Goal: Check status: Check status

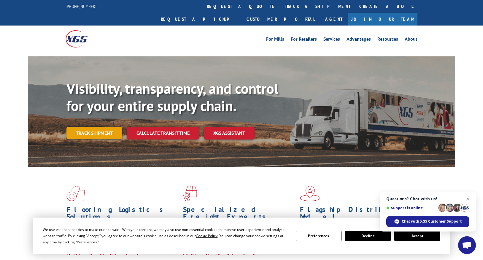
click at [107, 127] on link "Track shipment" at bounding box center [94, 133] width 56 height 12
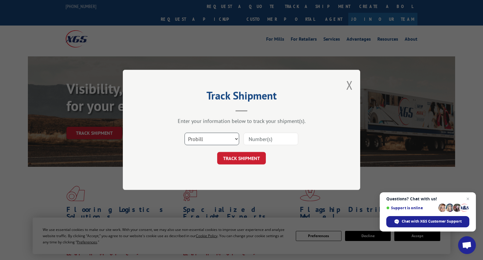
click at [231, 137] on select "Select category... Probill BOL PO" at bounding box center [212, 139] width 55 height 12
select select "bol"
click at [185, 133] on select "Select category... Probill BOL PO" at bounding box center [212, 139] width 55 height 12
click at [271, 139] on input at bounding box center [271, 139] width 55 height 12
paste input "THE GRASS IS ALWAYS GREENER"
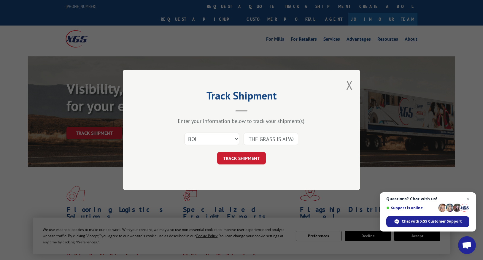
scroll to position [0, 30]
click at [271, 139] on input "THE GRASS IS ALWAYS GREENER" at bounding box center [271, 139] width 55 height 12
type input "THE GRASS IS ALW"
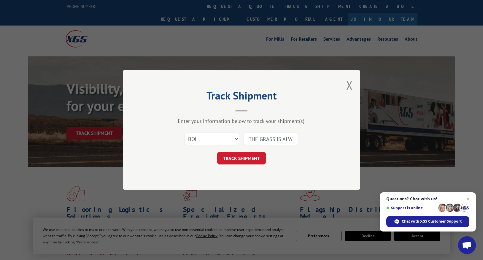
scroll to position [0, 0]
click at [271, 139] on input "THE GRASS IS ALW" at bounding box center [271, 139] width 55 height 12
paste input "1010258587"
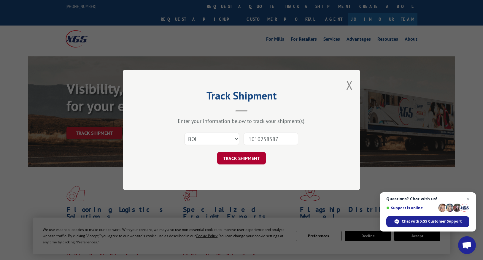
type input "1010258587"
click at [235, 157] on button "TRACK SHIPMENT" at bounding box center [241, 158] width 49 height 12
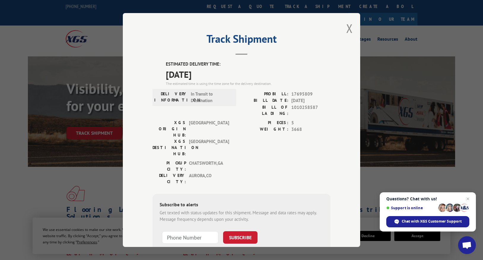
click at [291, 160] on div "PICKUP CITY: [GEOGRAPHIC_DATA] , [GEOGRAPHIC_DATA]: [GEOGRAPHIC_DATA] , [GEOGRA…" at bounding box center [242, 174] width 178 height 28
click at [468, 198] on span "Close chat" at bounding box center [468, 198] width 7 height 7
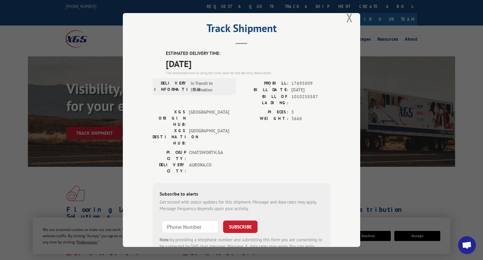
scroll to position [11, 0]
click at [348, 17] on button "Close modal" at bounding box center [349, 17] width 7 height 16
